Goal: Task Accomplishment & Management: Manage account settings

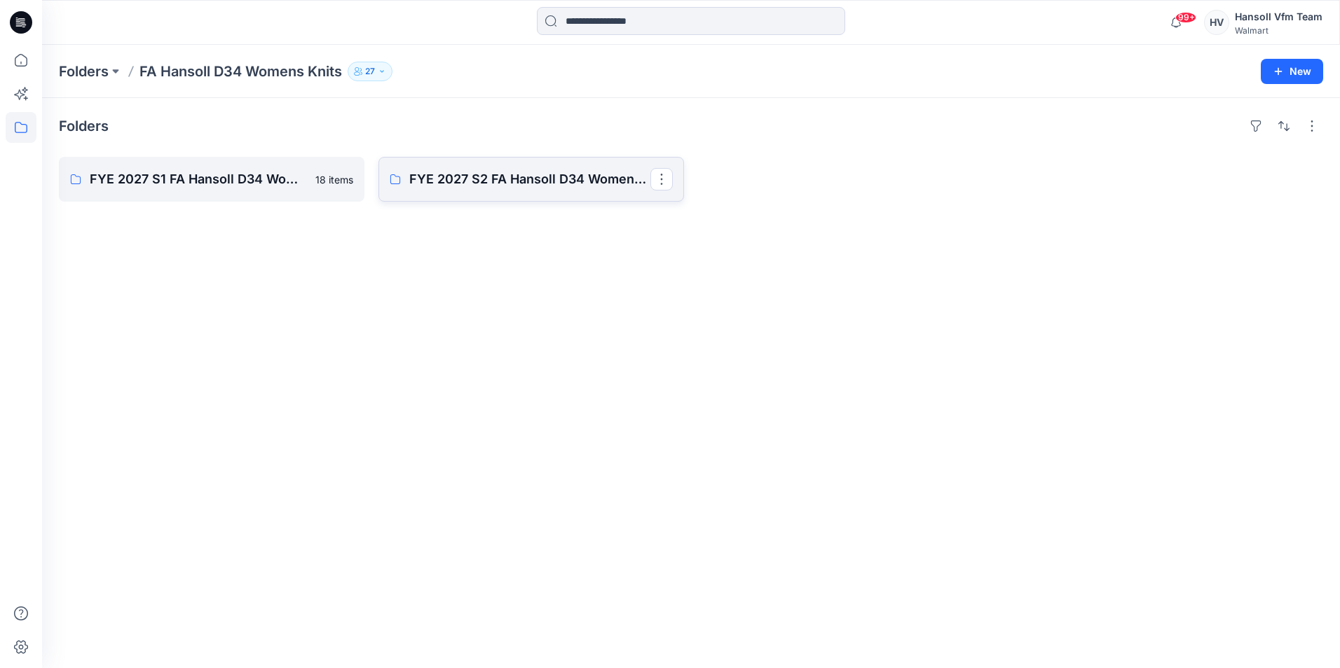
click at [459, 189] on link "FYE 2027 S2 FA Hansoll D34 Womens Knits" at bounding box center [531, 179] width 306 height 45
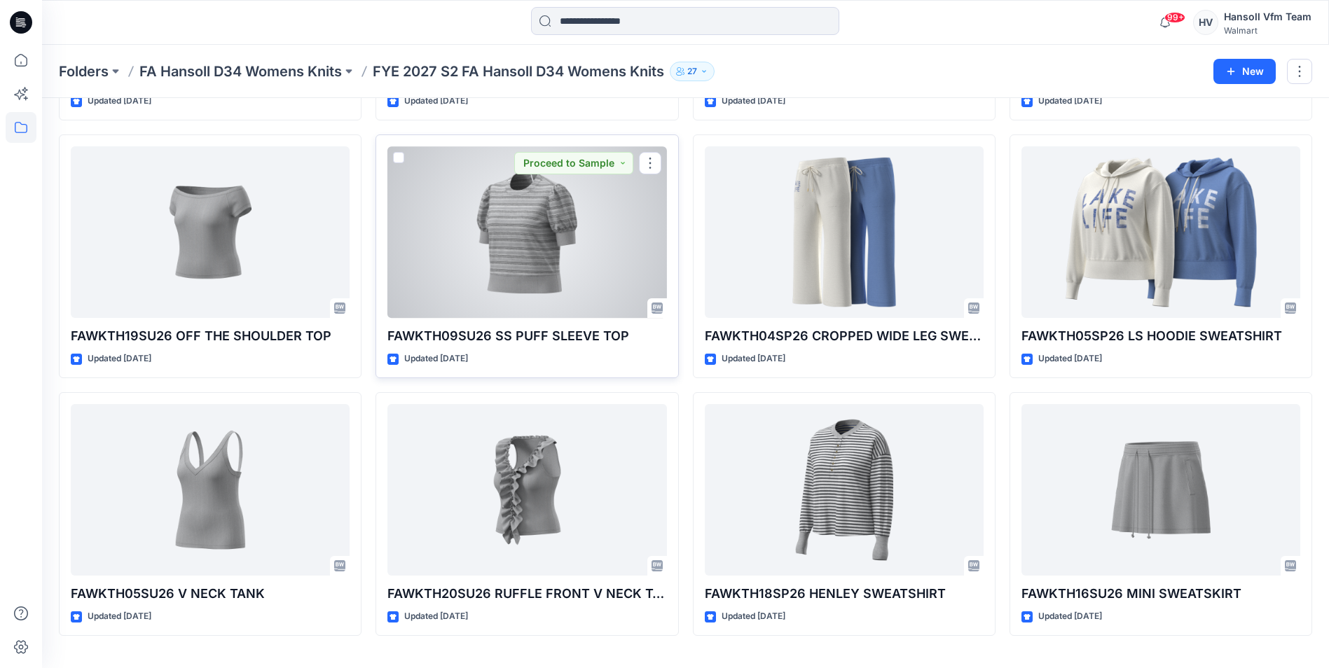
scroll to position [140, 0]
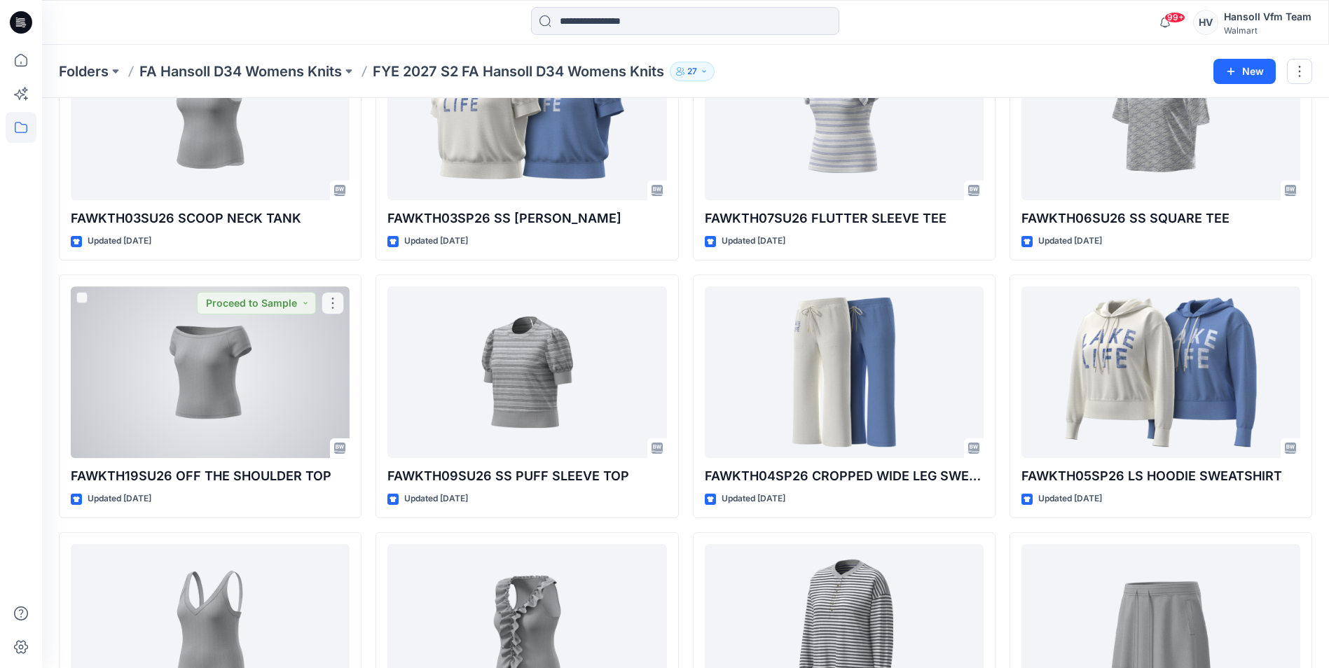
click at [216, 359] on div at bounding box center [210, 373] width 279 height 172
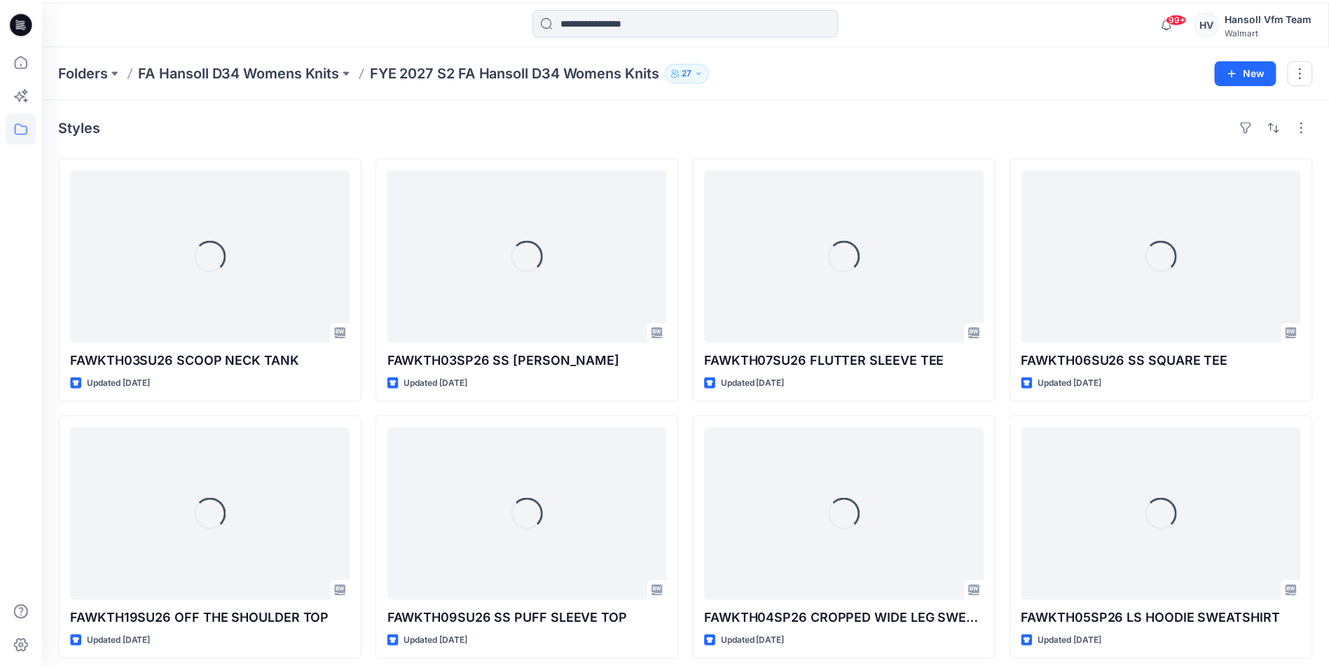
scroll to position [140, 0]
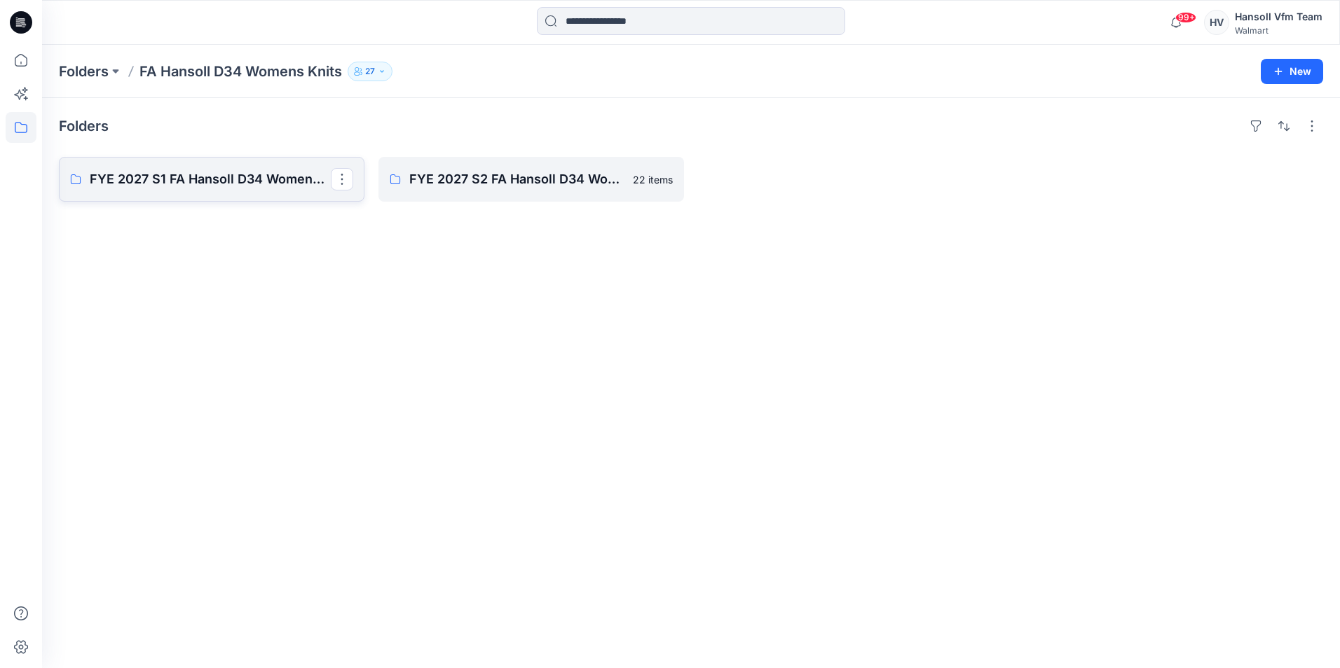
click at [190, 175] on p "FYE 2027 S1 FA Hansoll D34 Womens Knits" at bounding box center [210, 180] width 241 height 20
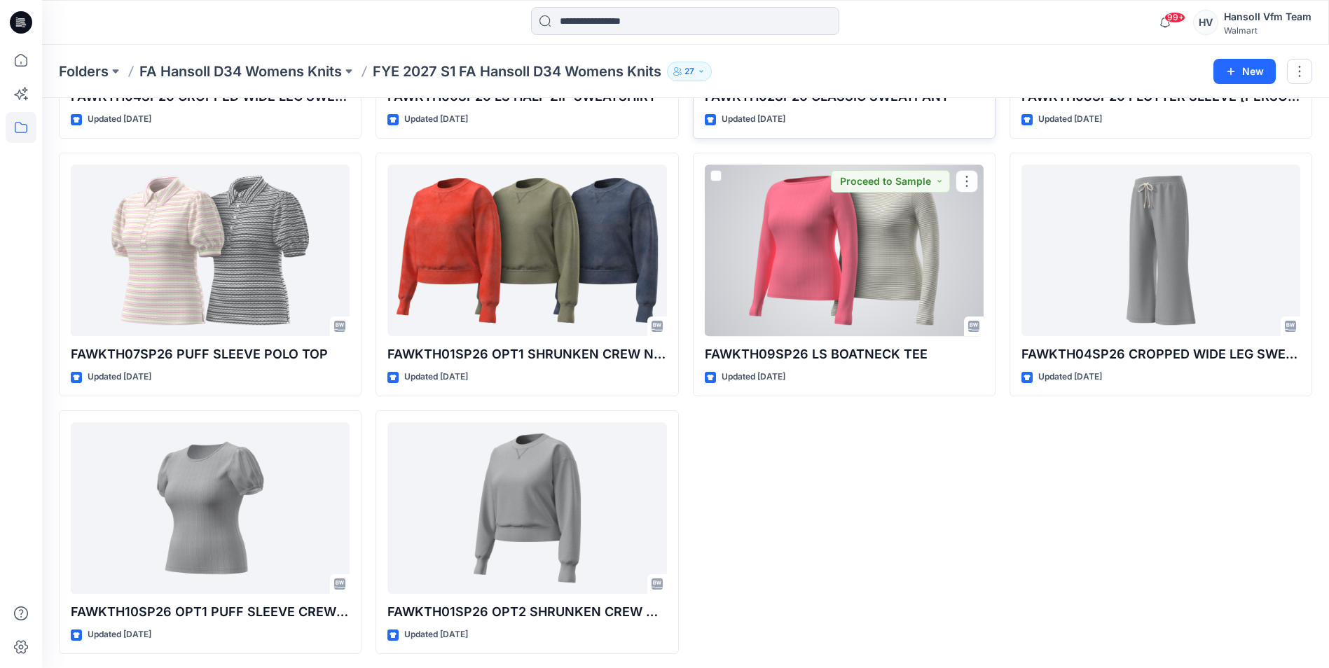
scroll to position [781, 0]
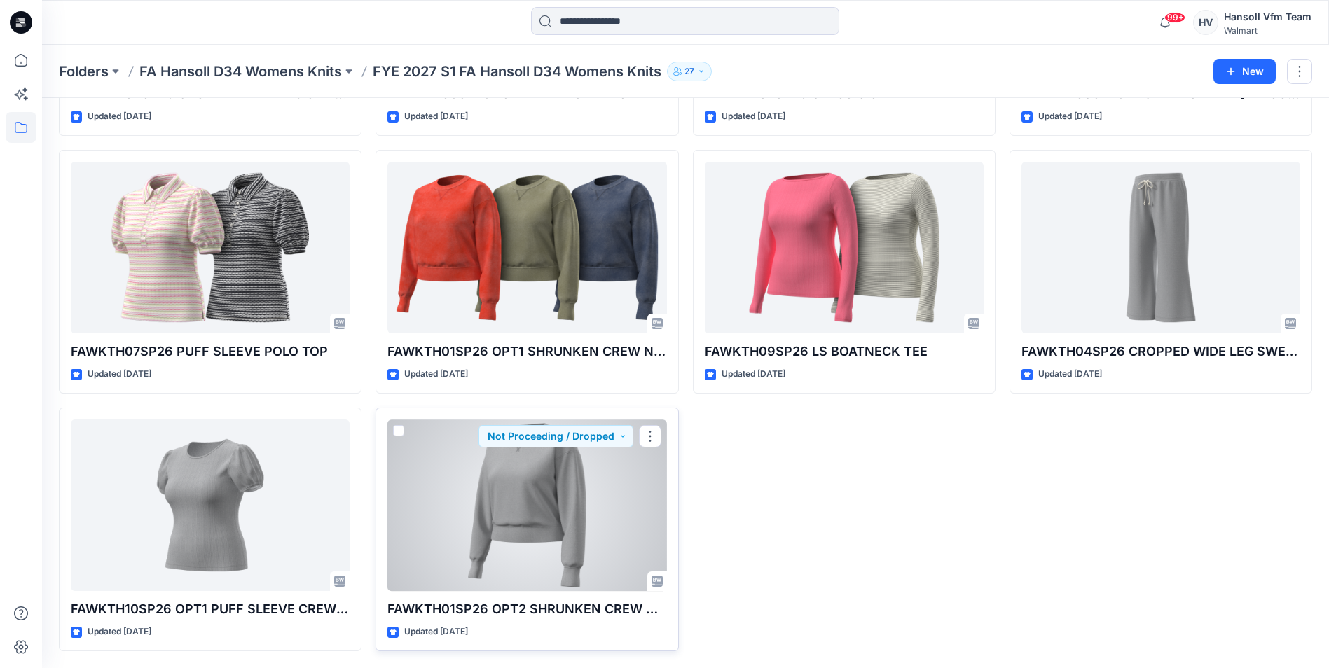
click at [542, 480] on div at bounding box center [527, 506] width 279 height 172
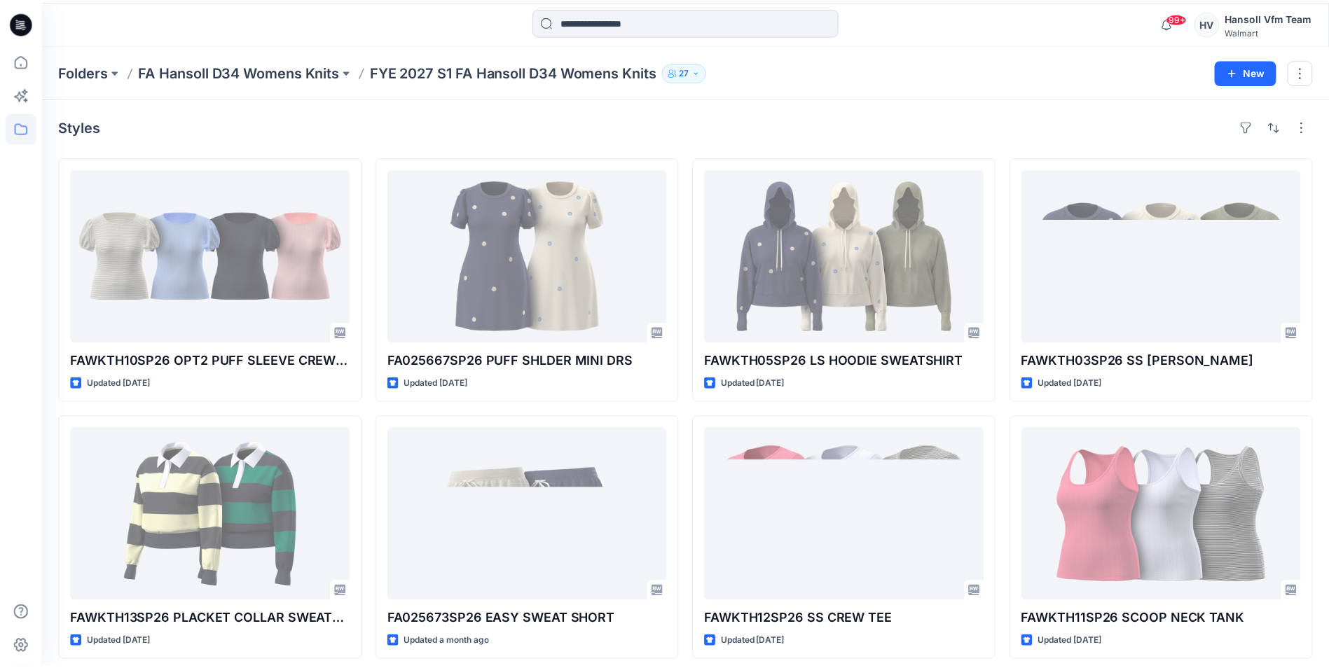
scroll to position [781, 0]
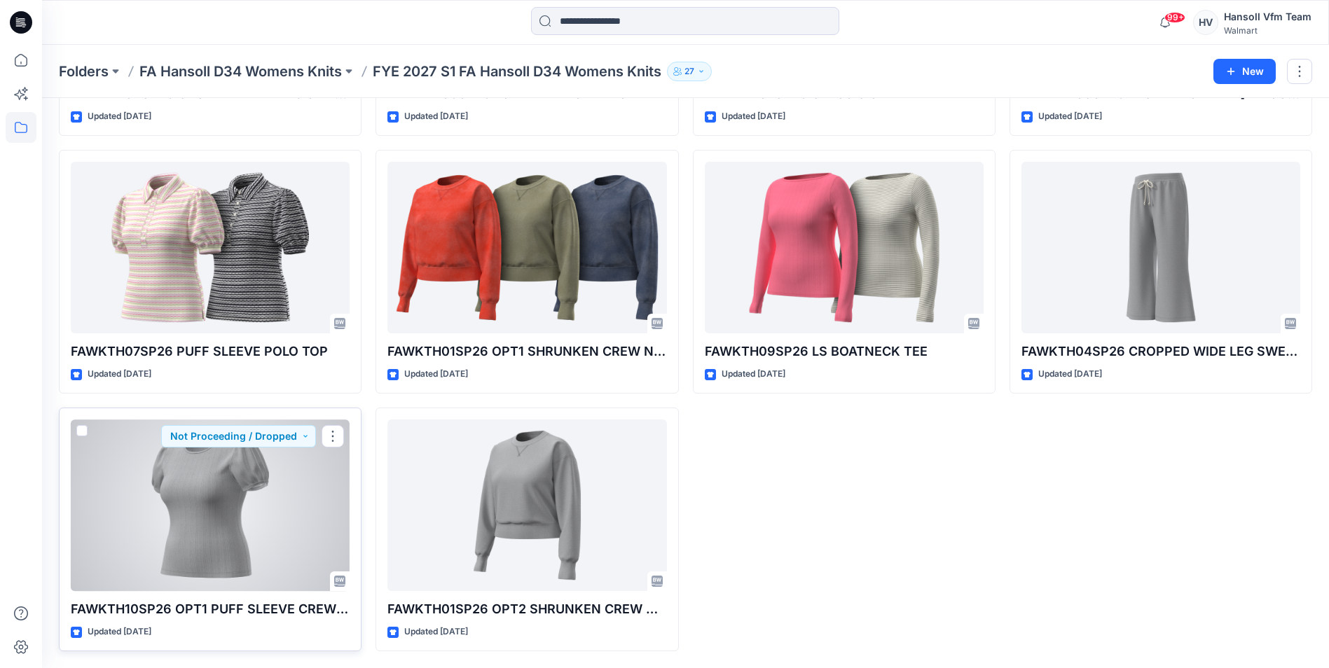
click at [220, 483] on div at bounding box center [210, 506] width 279 height 172
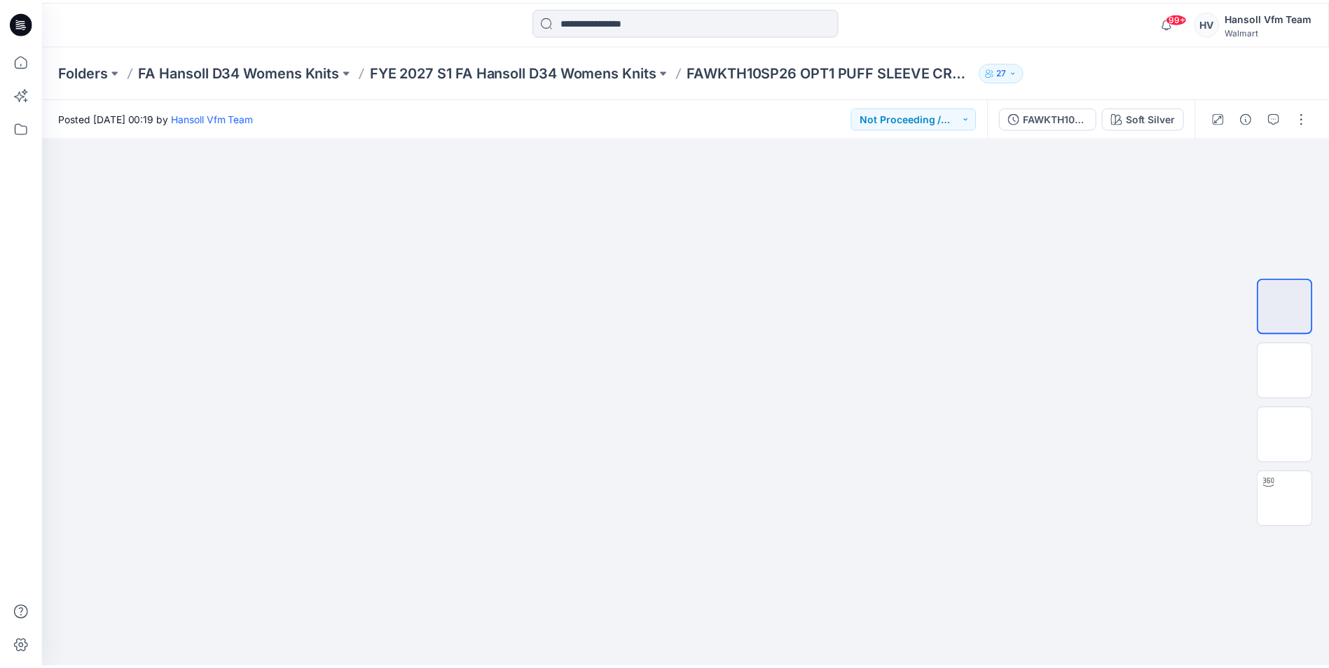
scroll to position [781, 0]
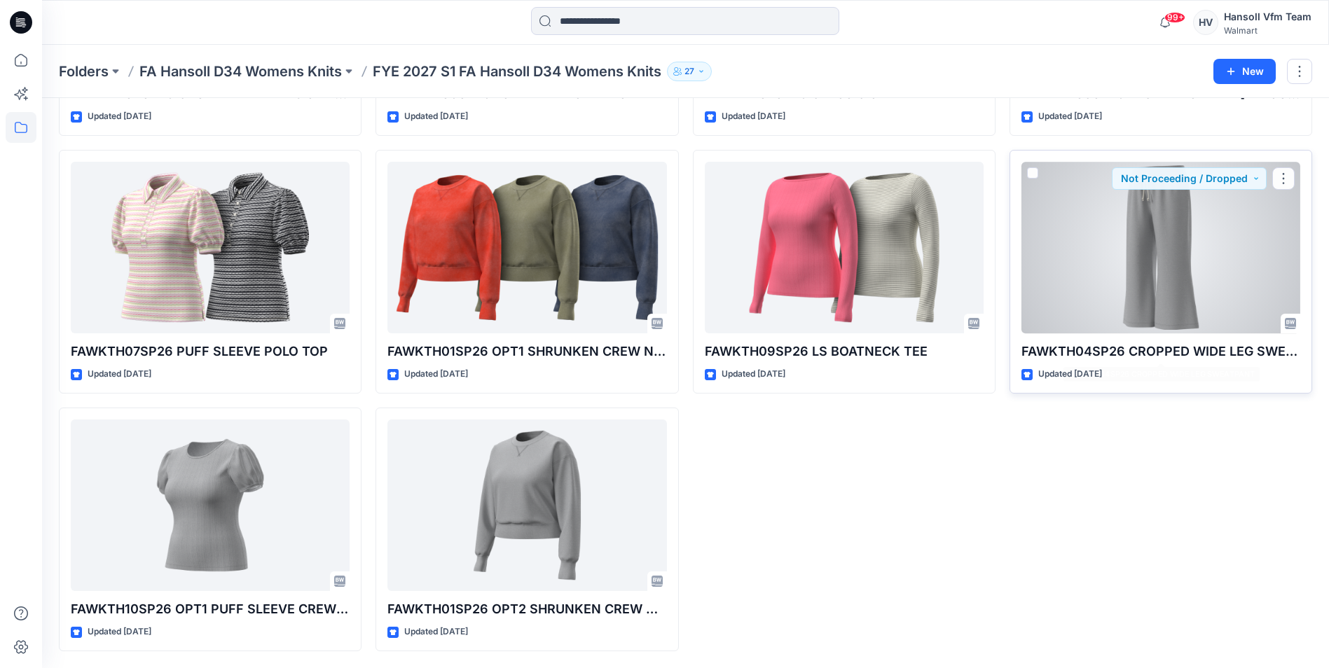
click at [1127, 273] on div at bounding box center [1161, 248] width 279 height 172
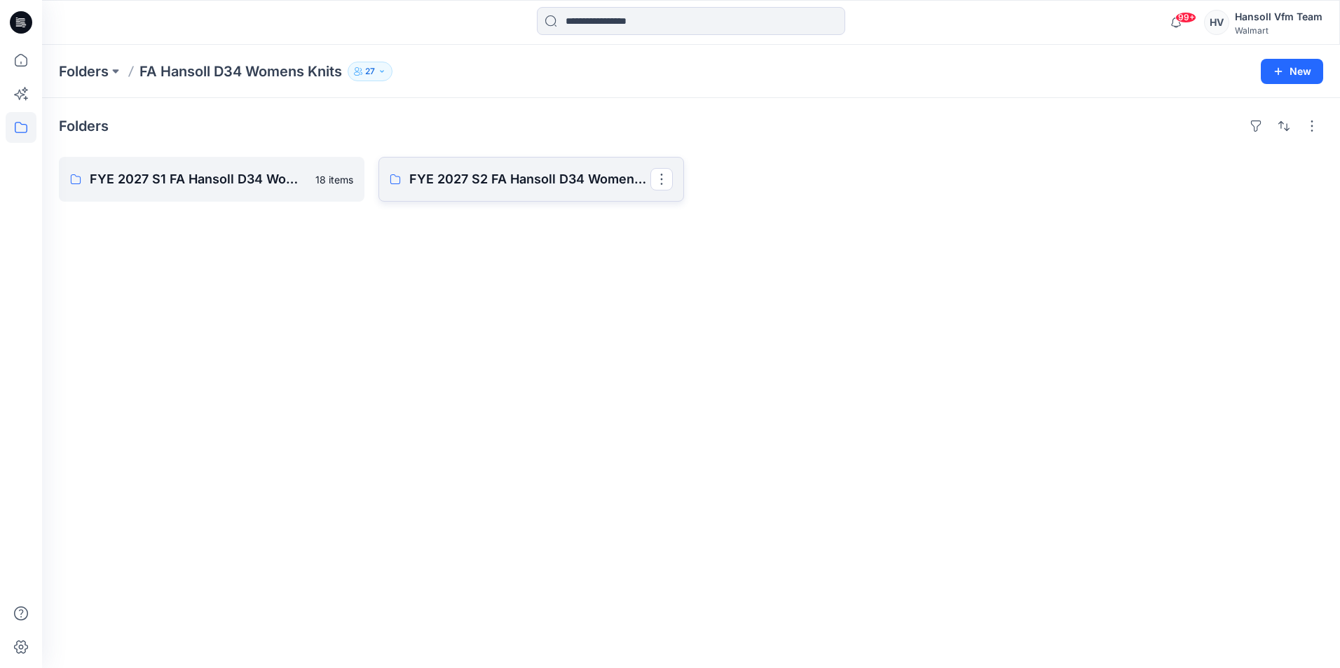
click at [473, 192] on link "FYE 2027 S2 FA Hansoll D34 Womens Knits" at bounding box center [531, 179] width 306 height 45
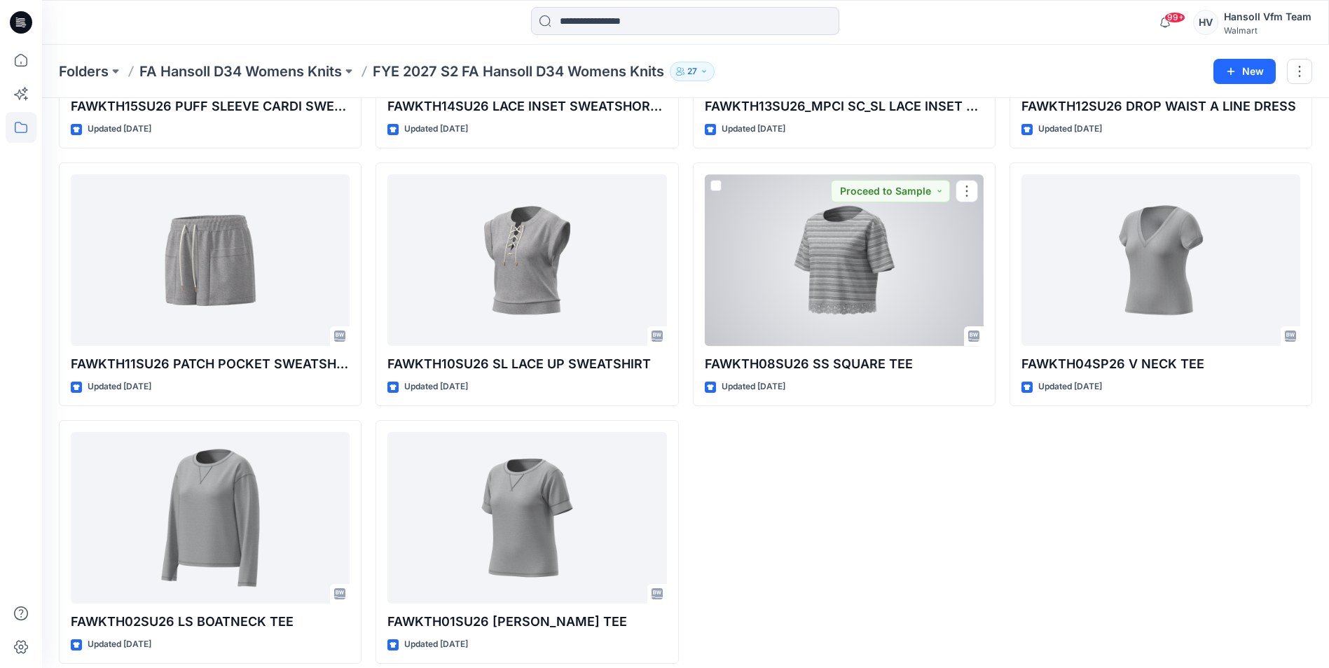
scroll to position [1038, 0]
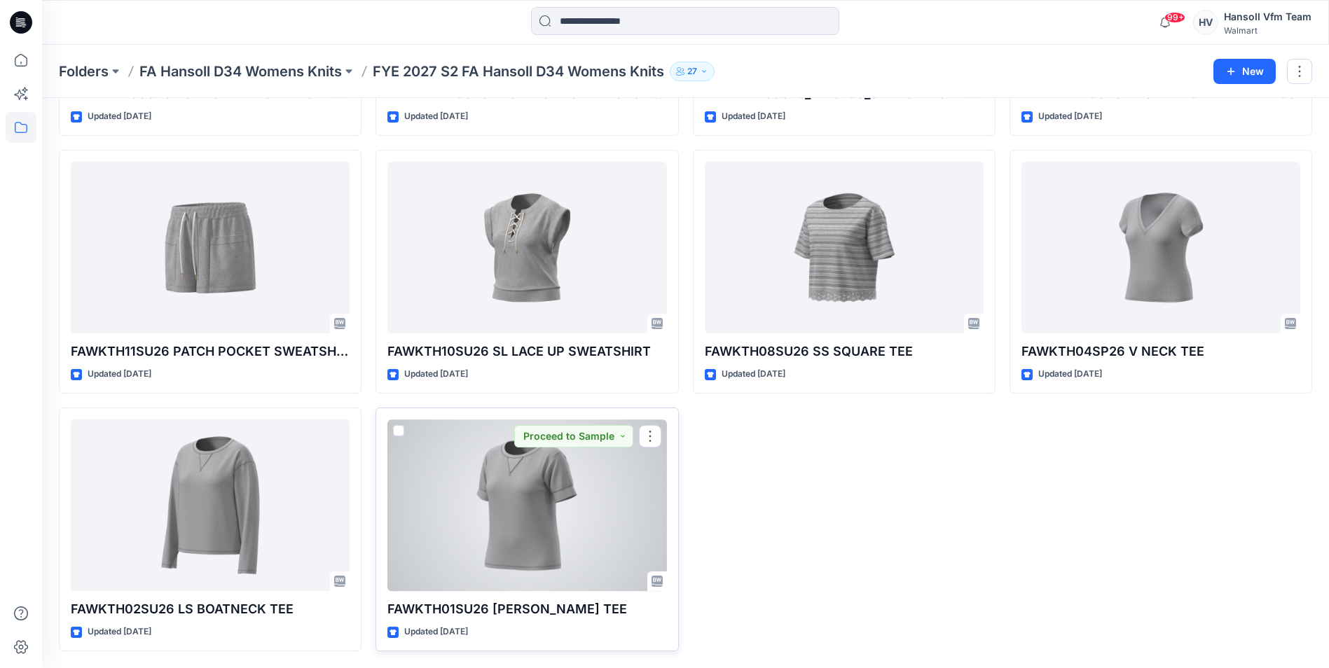
click at [500, 505] on div at bounding box center [527, 506] width 279 height 172
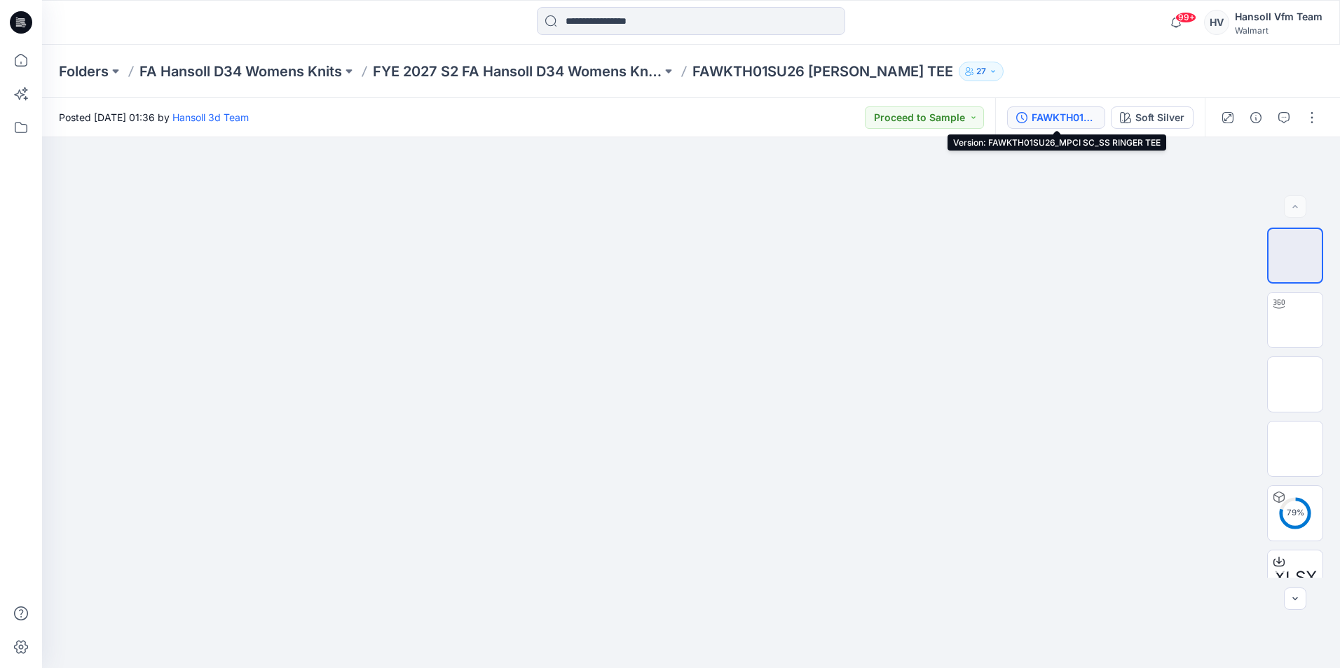
click at [1044, 122] on div "FAWKTH01SU26_MPCI SC_SS RINGER TEE" at bounding box center [1063, 117] width 64 height 15
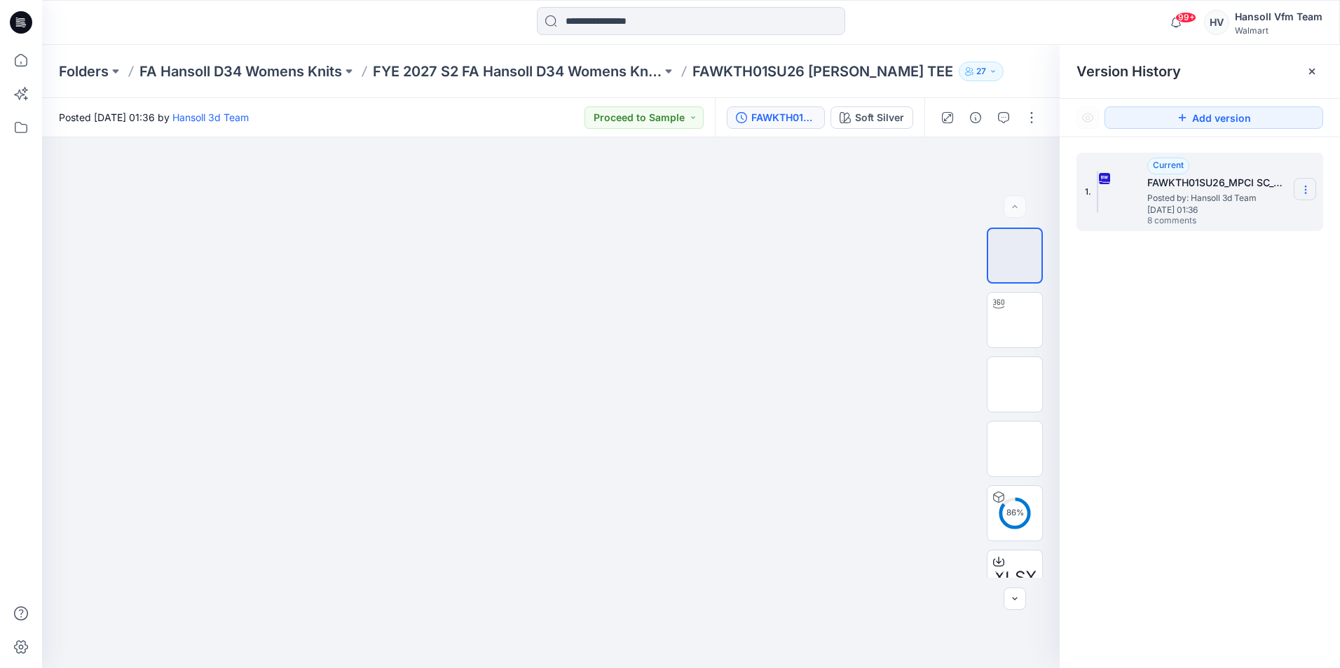
click at [1304, 194] on icon at bounding box center [1305, 189] width 11 height 11
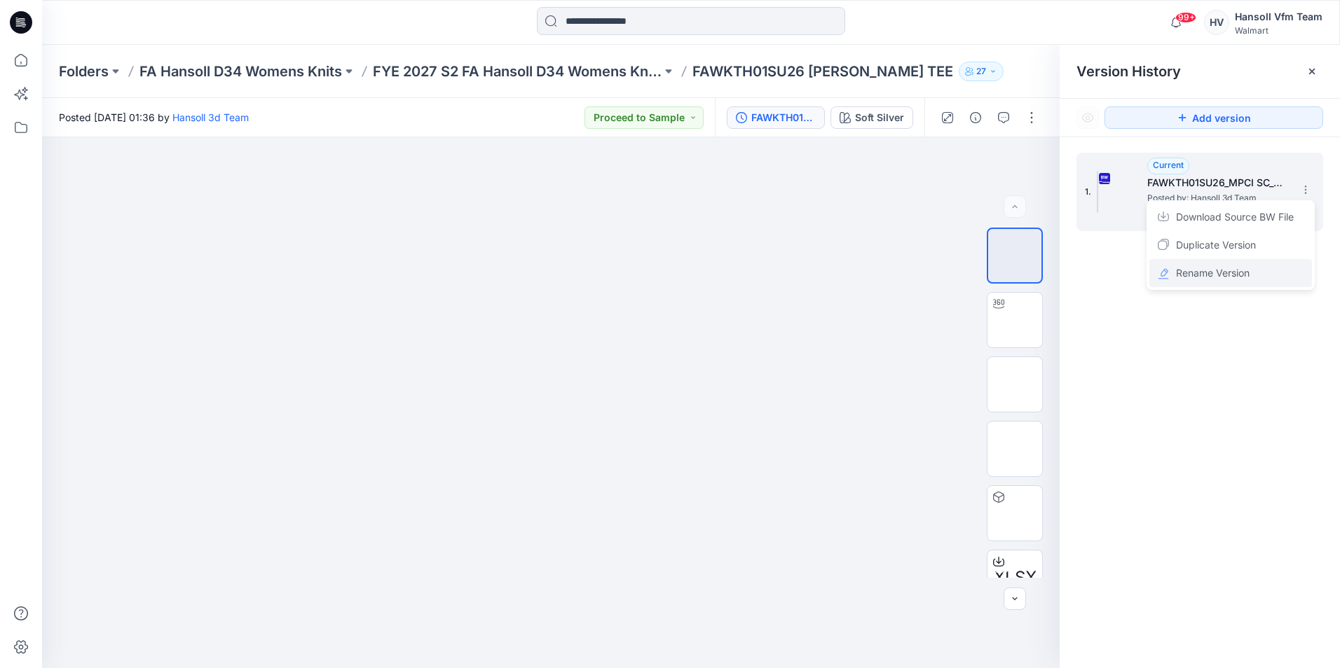
click at [1206, 279] on span "Rename Version" at bounding box center [1213, 273] width 74 height 17
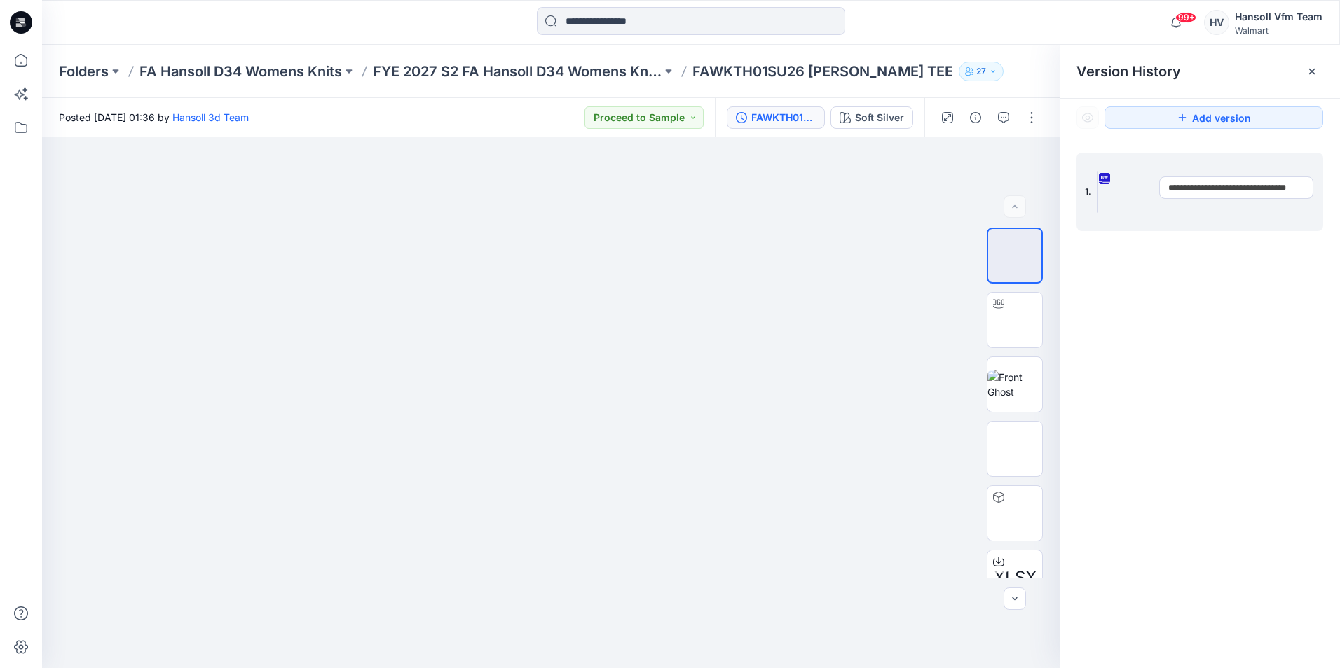
scroll to position [0, 34]
click at [1191, 263] on div "**********" at bounding box center [1200, 412] width 280 height 551
click at [536, 71] on p "FYE 2027 S2 FA Hansoll D34 Womens Knits" at bounding box center [517, 72] width 289 height 20
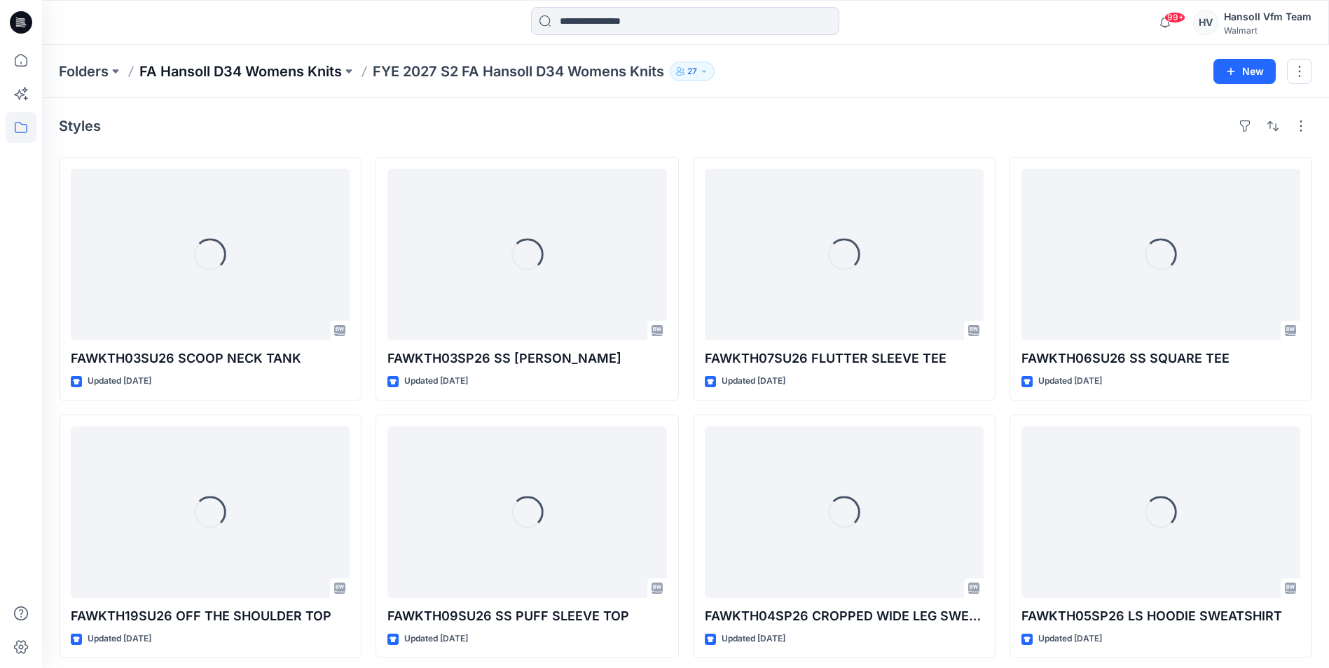
click at [283, 70] on p "FA Hansoll D34 Womens Knits" at bounding box center [240, 72] width 203 height 20
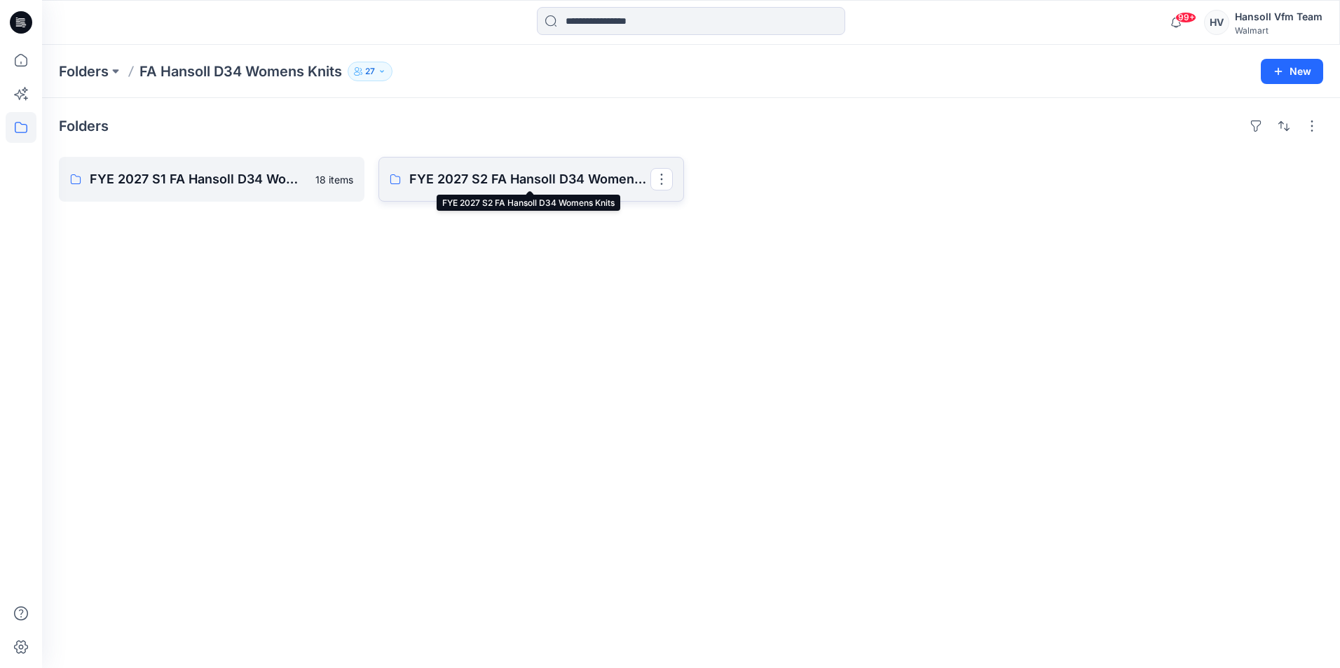
click at [413, 174] on p "FYE 2027 S2 FA Hansoll D34 Womens Knits" at bounding box center [529, 180] width 241 height 20
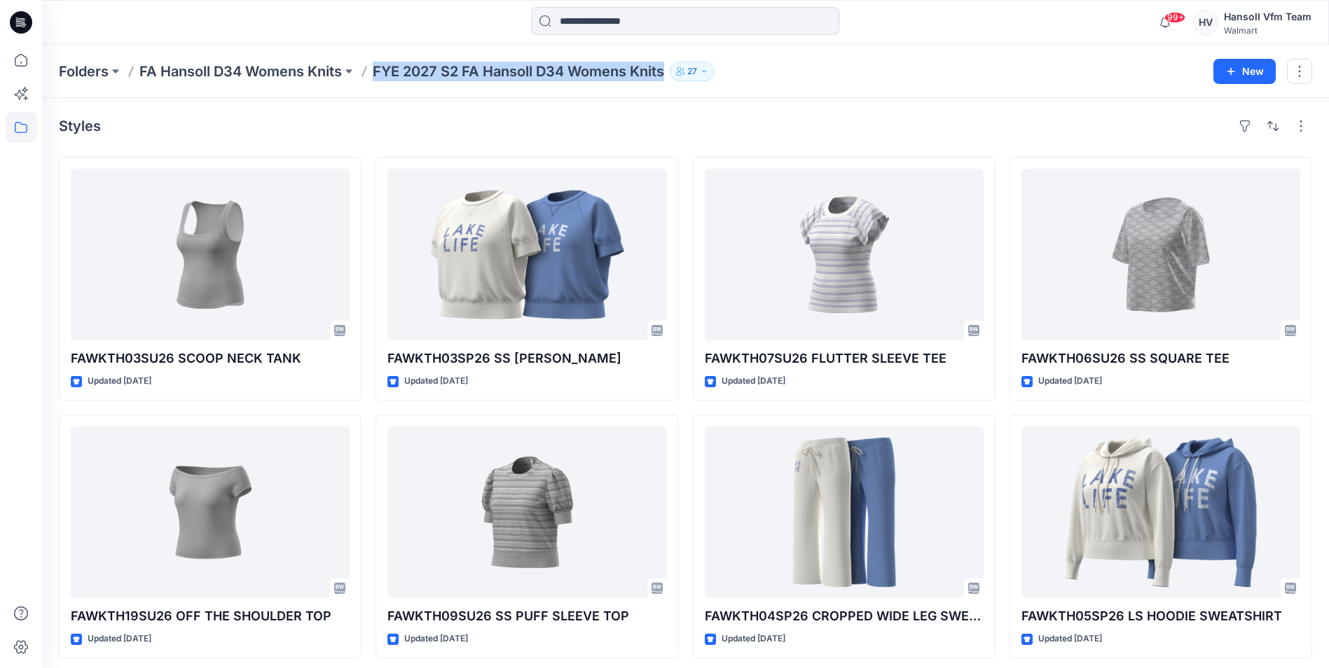
drag, startPoint x: 376, startPoint y: 60, endPoint x: 667, endPoint y: 81, distance: 292.3
click at [667, 81] on div "Folders FA Hansoll D34 Womens Knits FYE 2027 S2 FA Hansoll D34 Womens Knits 27 …" at bounding box center [685, 71] width 1287 height 53
copy p "FYE 2027 S2 FA Hansoll D34 Womens Knits"
click at [224, 59] on div "Folders FA Hansoll D34 Womens Knits FYE 2027 S2 FA Hansoll D34 Womens Knits 27 …" at bounding box center [685, 71] width 1287 height 53
click at [236, 75] on p "FA Hansoll D34 Womens Knits" at bounding box center [240, 72] width 203 height 20
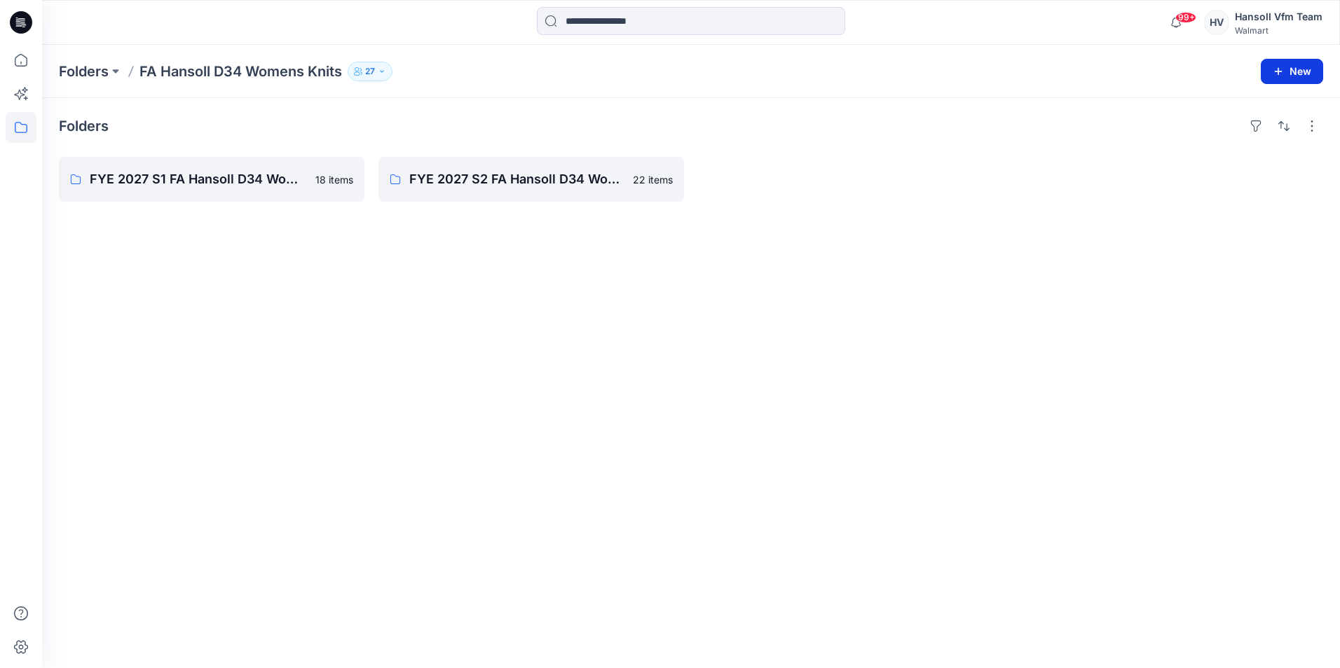
click at [1277, 72] on icon "button" at bounding box center [1278, 71] width 11 height 11
click at [1229, 128] on p "New Folder" at bounding box center [1251, 133] width 52 height 15
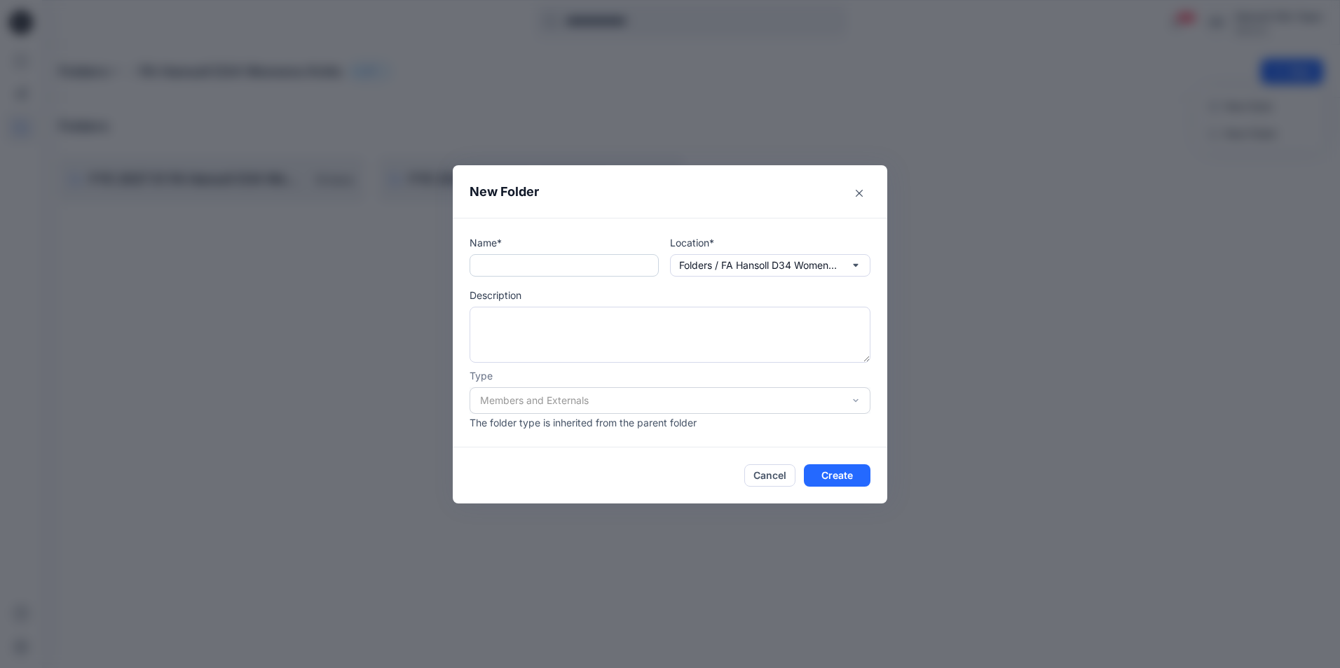
click at [547, 270] on input "text" at bounding box center [563, 265] width 189 height 22
paste input "**********"
click at [500, 263] on input "**********" at bounding box center [563, 265] width 189 height 22
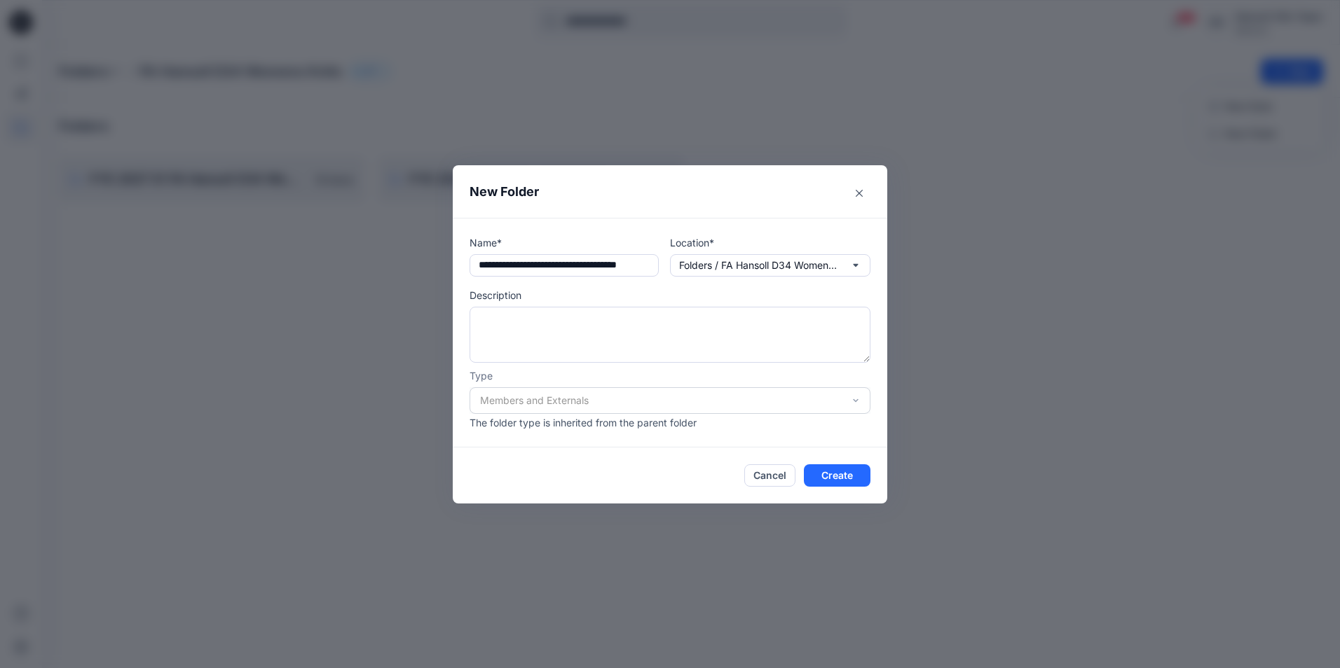
type input "**********"
click at [631, 271] on input "**********" at bounding box center [563, 265] width 189 height 22
click at [838, 481] on button "Create" at bounding box center [837, 476] width 67 height 22
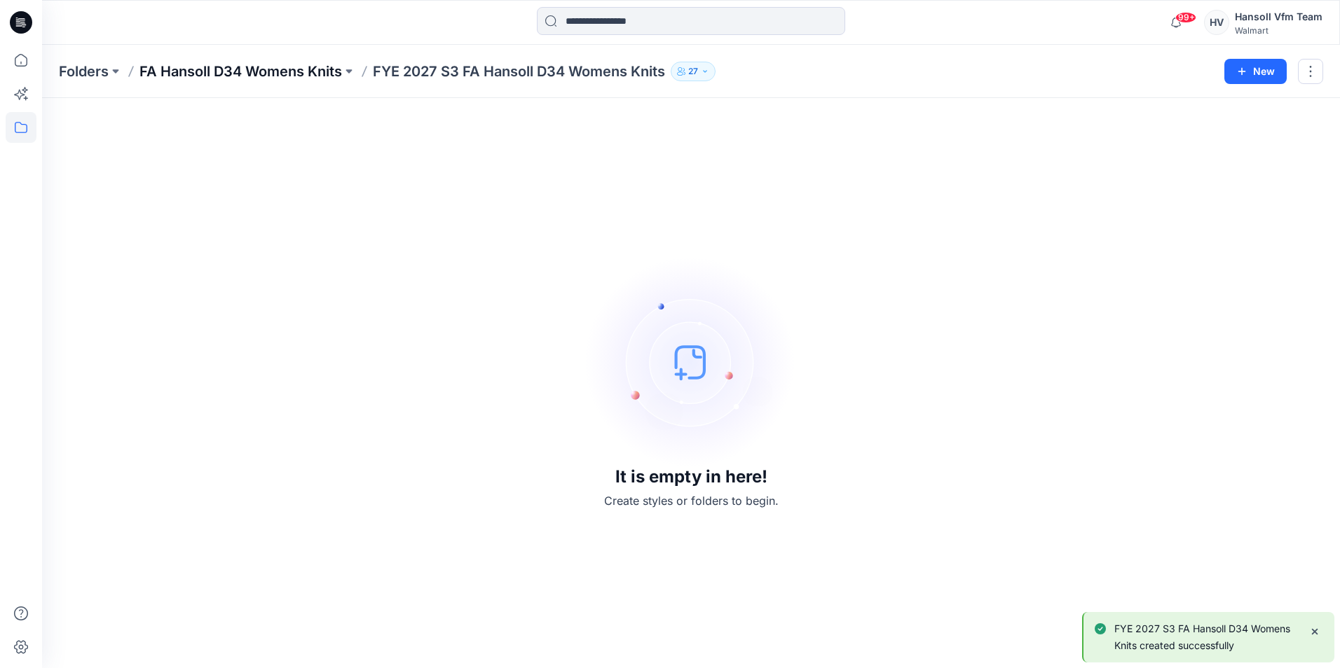
click at [280, 65] on p "FA Hansoll D34 Womens Knits" at bounding box center [240, 72] width 203 height 20
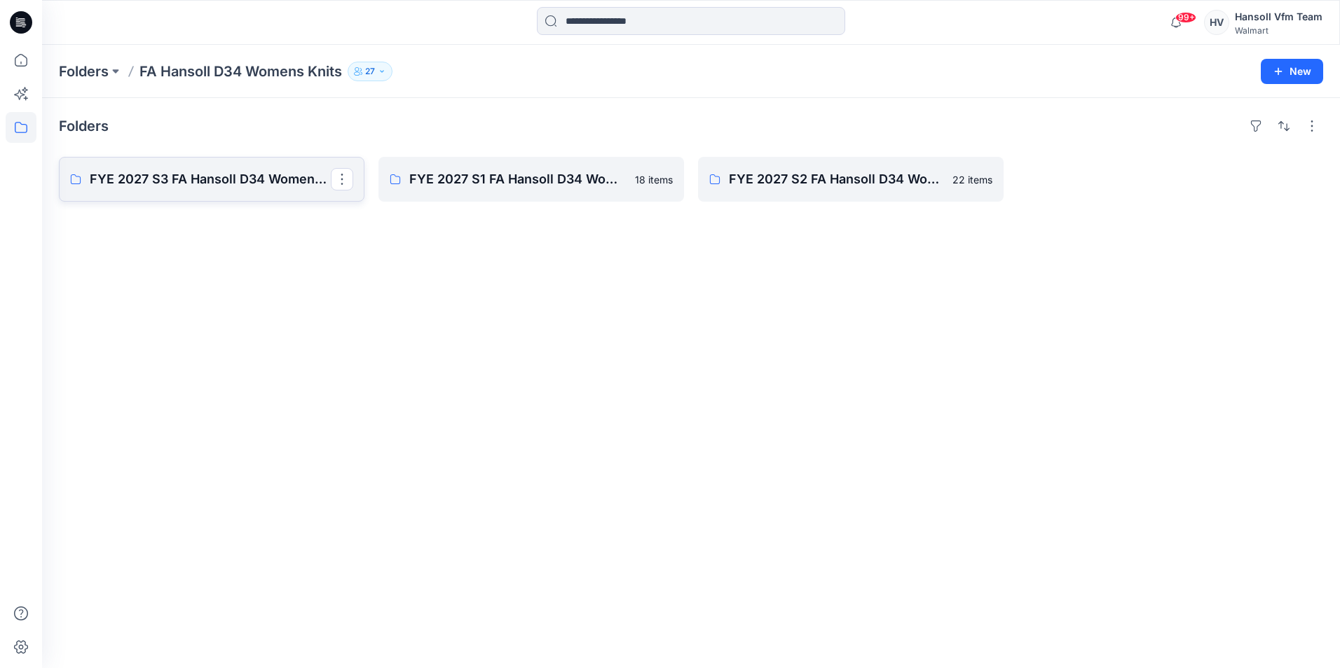
click at [212, 182] on p "FYE 2027 S3 FA Hansoll D34 Womens Knits" at bounding box center [210, 180] width 241 height 20
